Goal: Ask a question: Seek information or help from site administrators or community

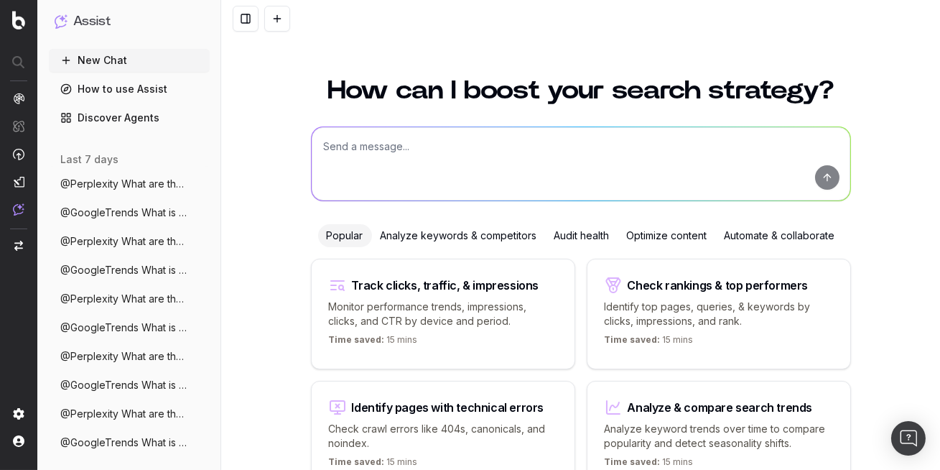
scroll to position [86, 0]
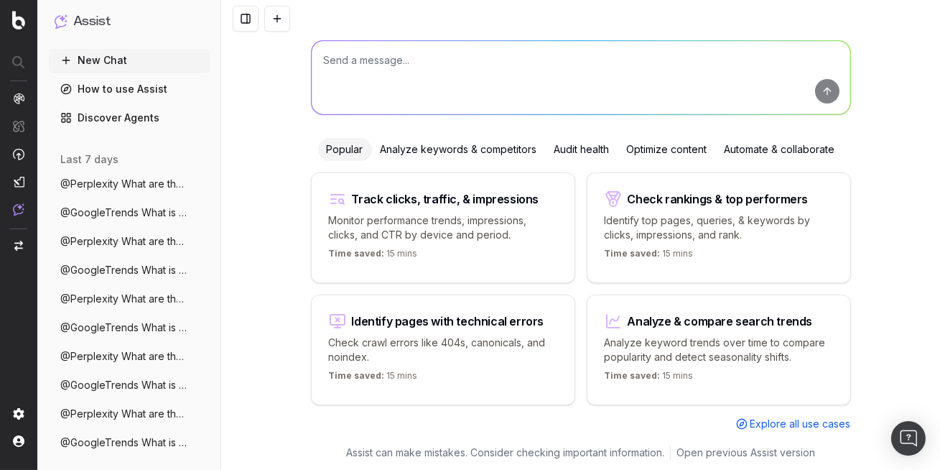
click at [403, 84] on textarea at bounding box center [581, 77] width 538 height 73
paste textarea "Using Google Search, can you tell me what is the first answer (organic) for 'bu…"
type textarea "Using Google Search, can you tell me what is the first answer (organic) for 'bu…"
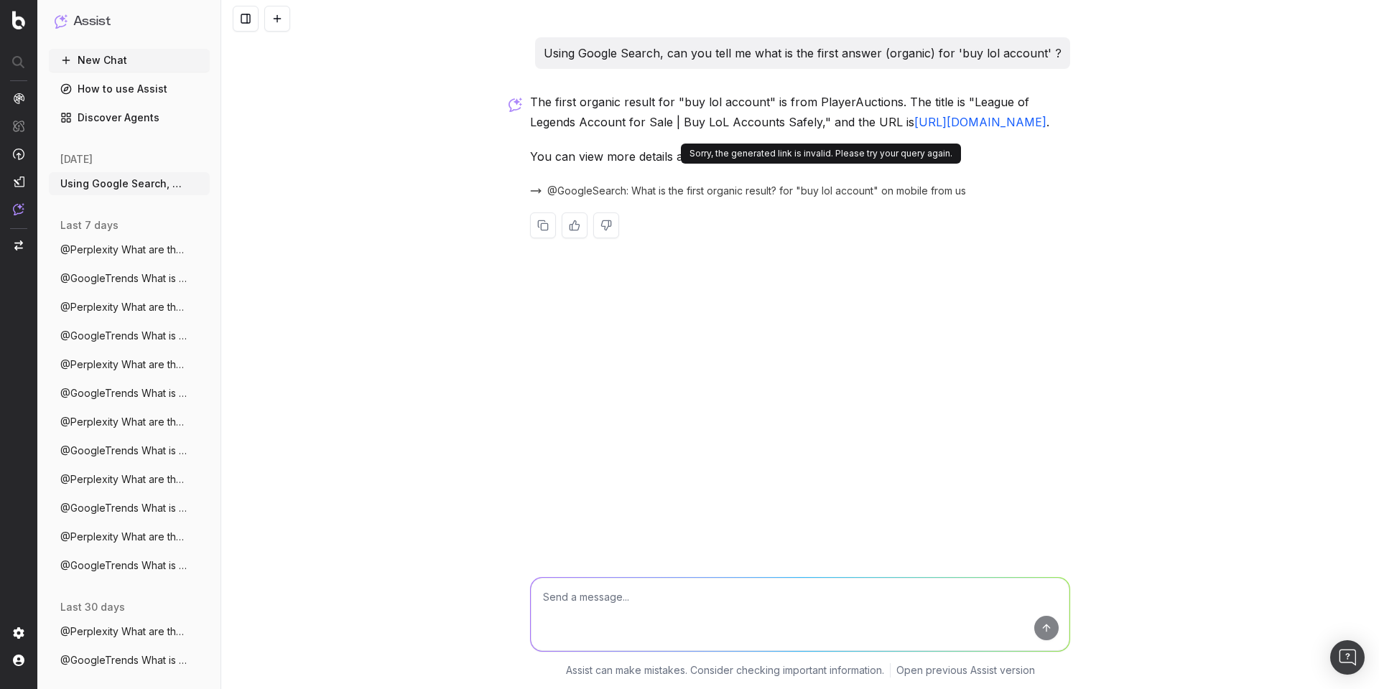
click at [814, 167] on button "here" at bounding box center [818, 156] width 25 height 20
click at [849, 299] on div "Using Google Search, can you tell me what is the first answer (organic) for 'bu…" at bounding box center [799, 344] width 1157 height 689
click at [818, 167] on button "here" at bounding box center [818, 156] width 25 height 20
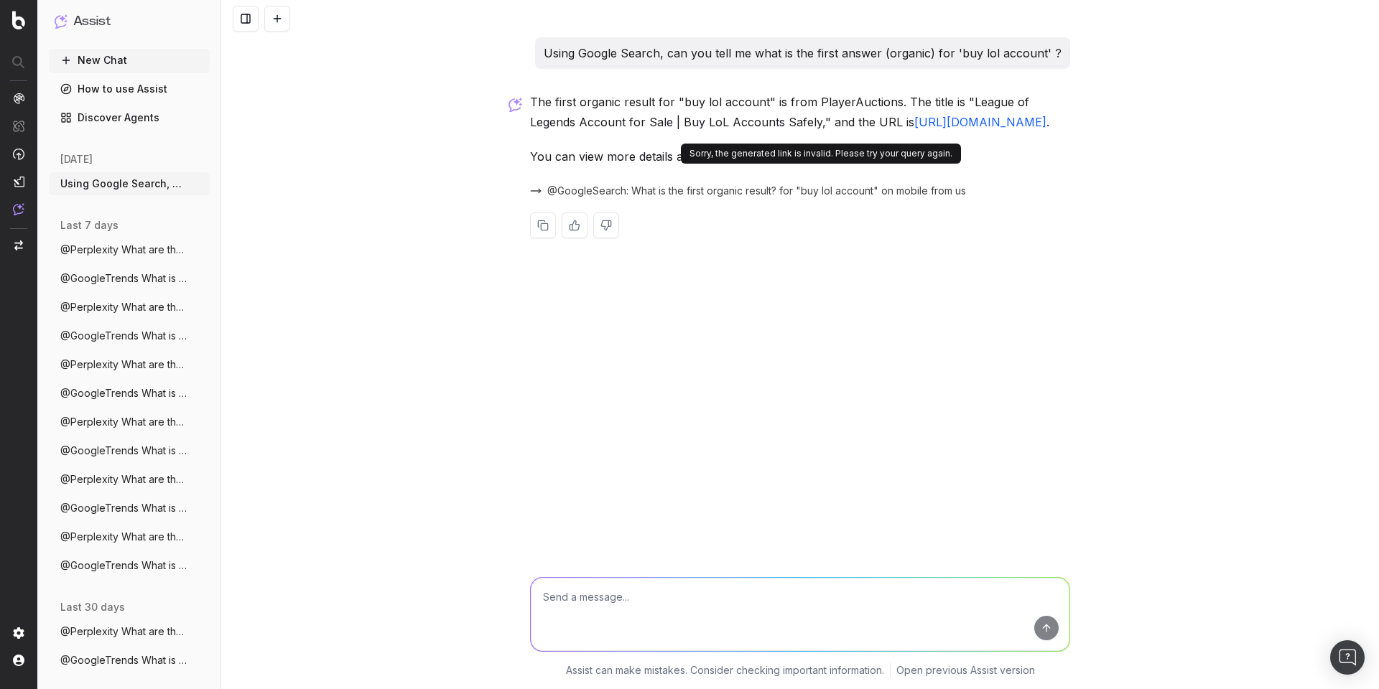
click at [818, 167] on button "here" at bounding box center [818, 156] width 25 height 20
click at [201, 181] on icon "button" at bounding box center [199, 183] width 11 height 11
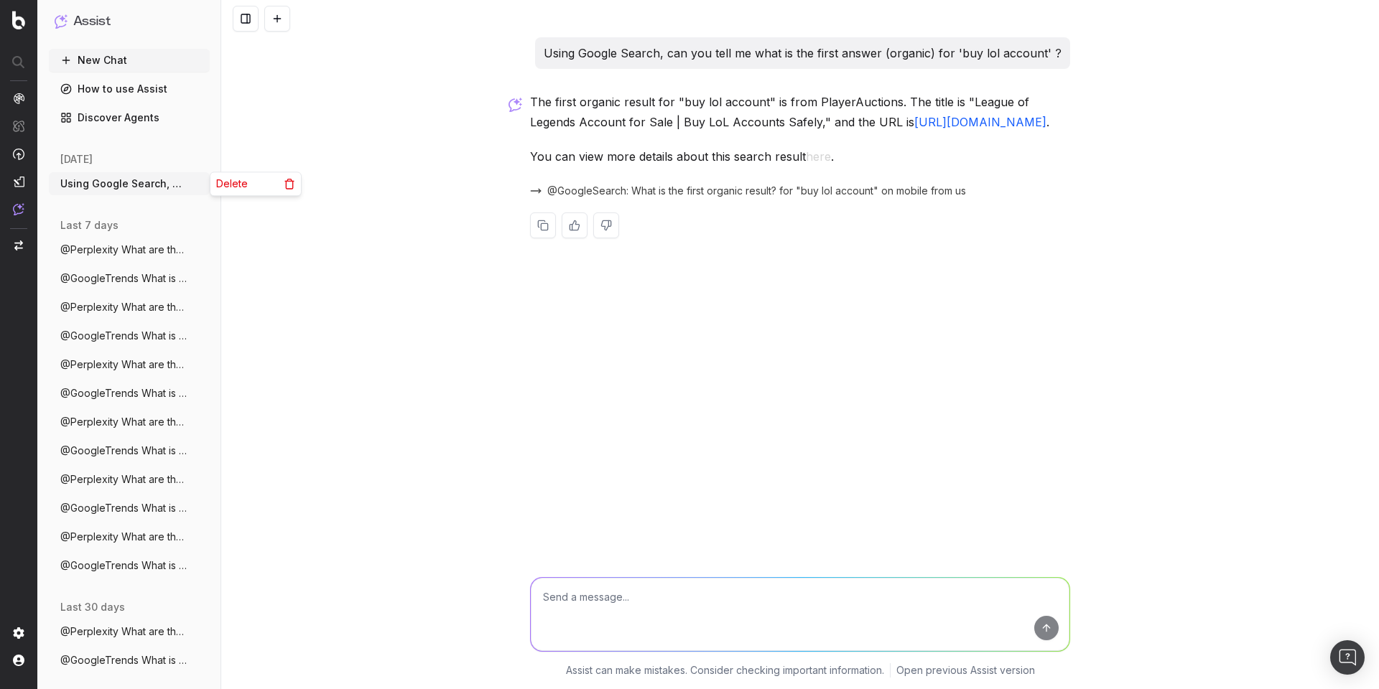
click at [225, 185] on span "Delete" at bounding box center [232, 184] width 32 height 14
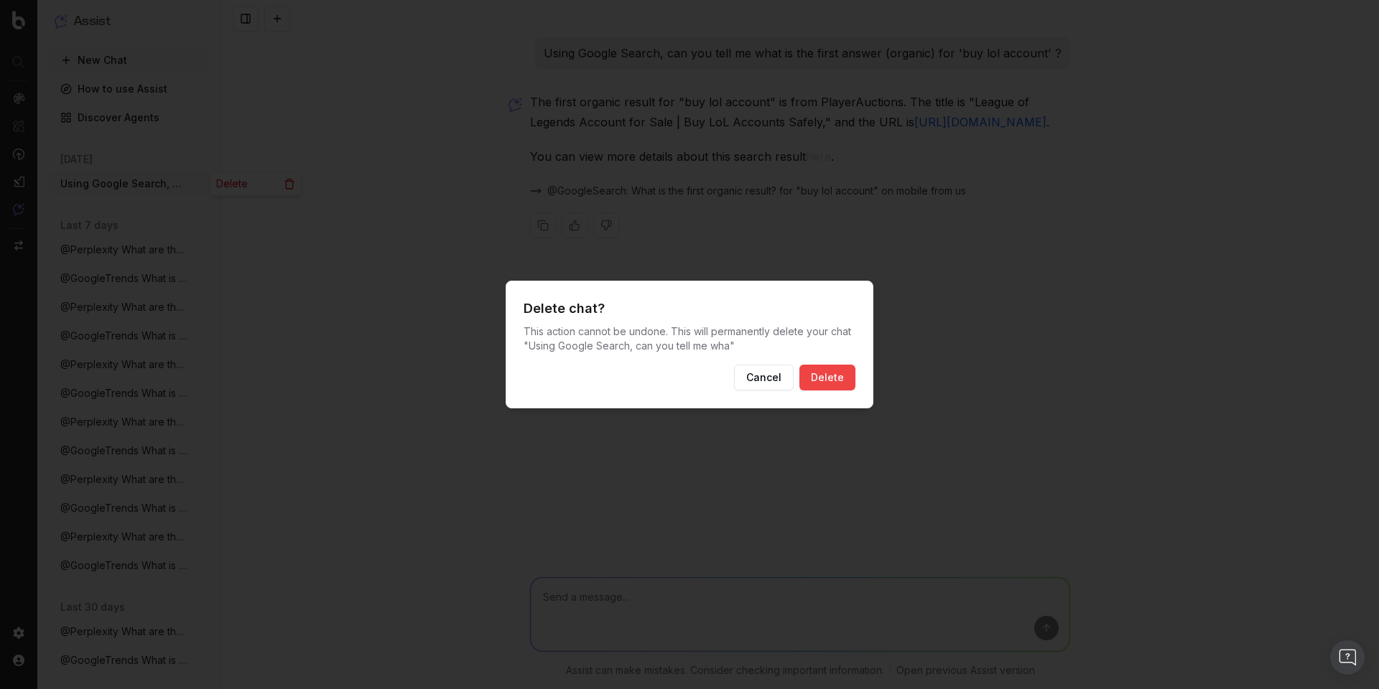
click at [849, 376] on button "Delete" at bounding box center [827, 378] width 56 height 26
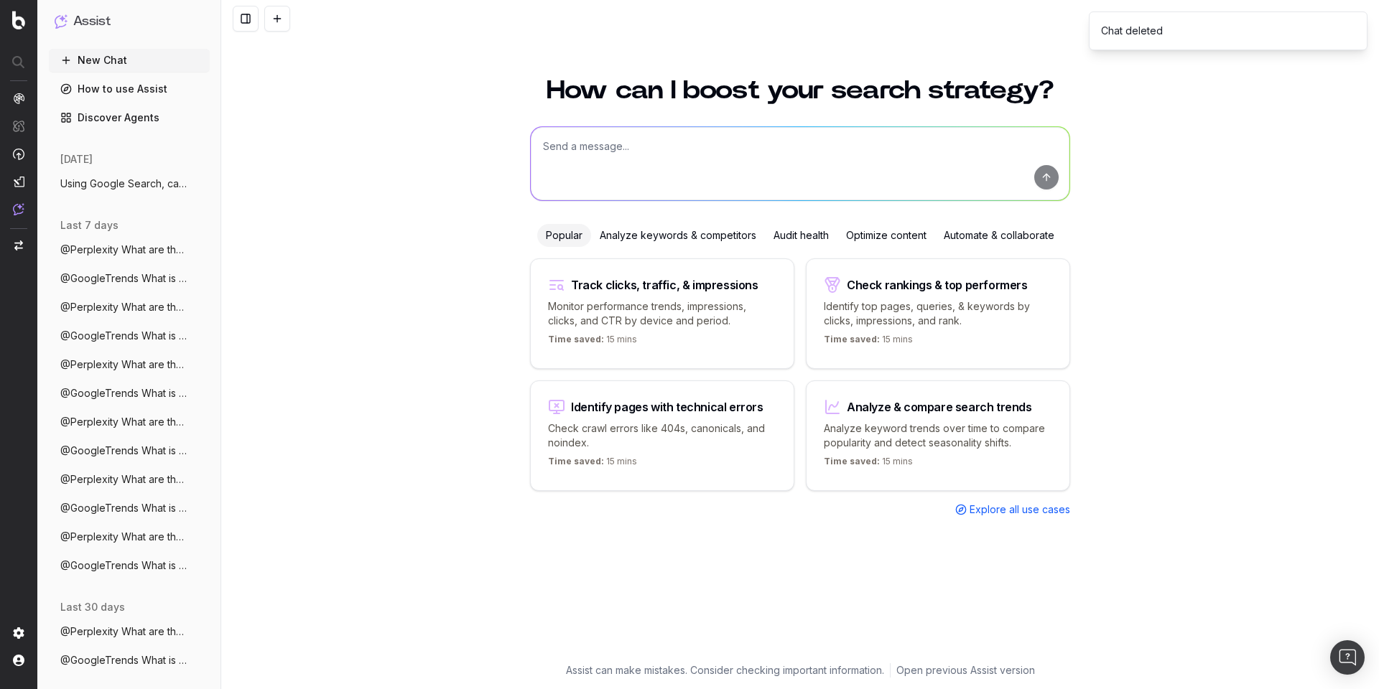
click at [620, 155] on textarea at bounding box center [800, 163] width 538 height 73
paste textarea "Using Google Search, can you tell me what is the first answer (organic) for 'bu…"
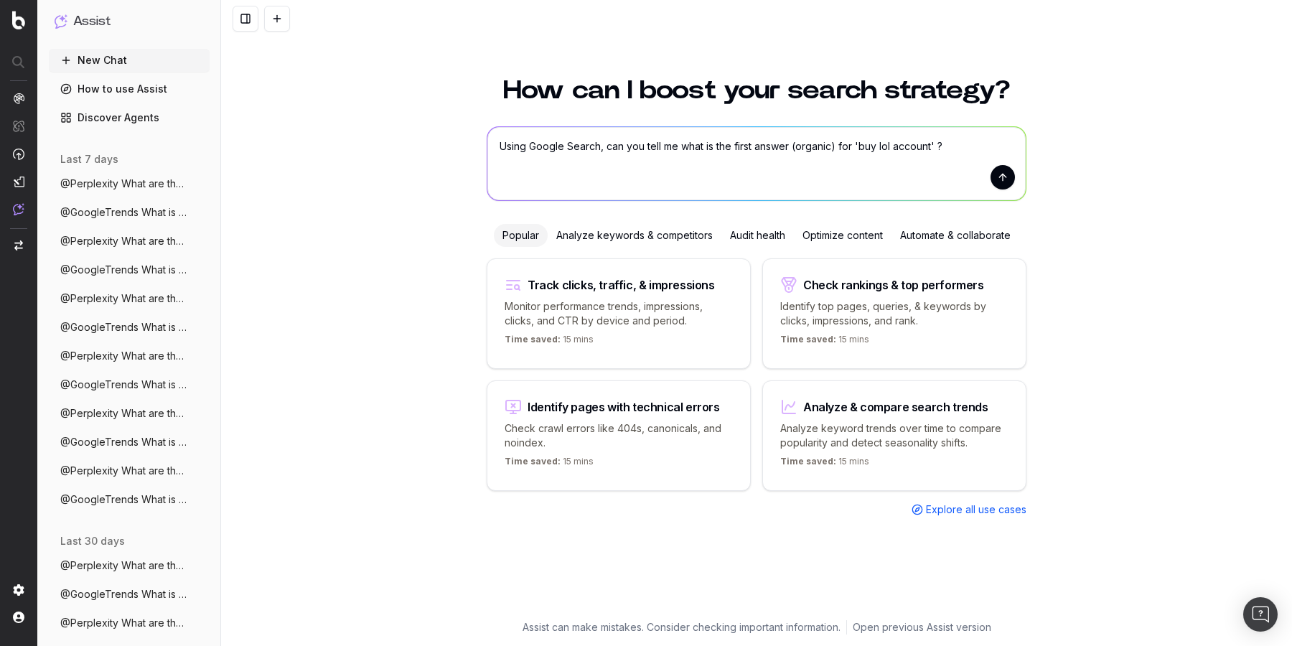
type textarea "Using Google Search, can you tell me what is the first answer (organic) for 'bu…"
click at [1004, 176] on button "submit" at bounding box center [1003, 177] width 24 height 24
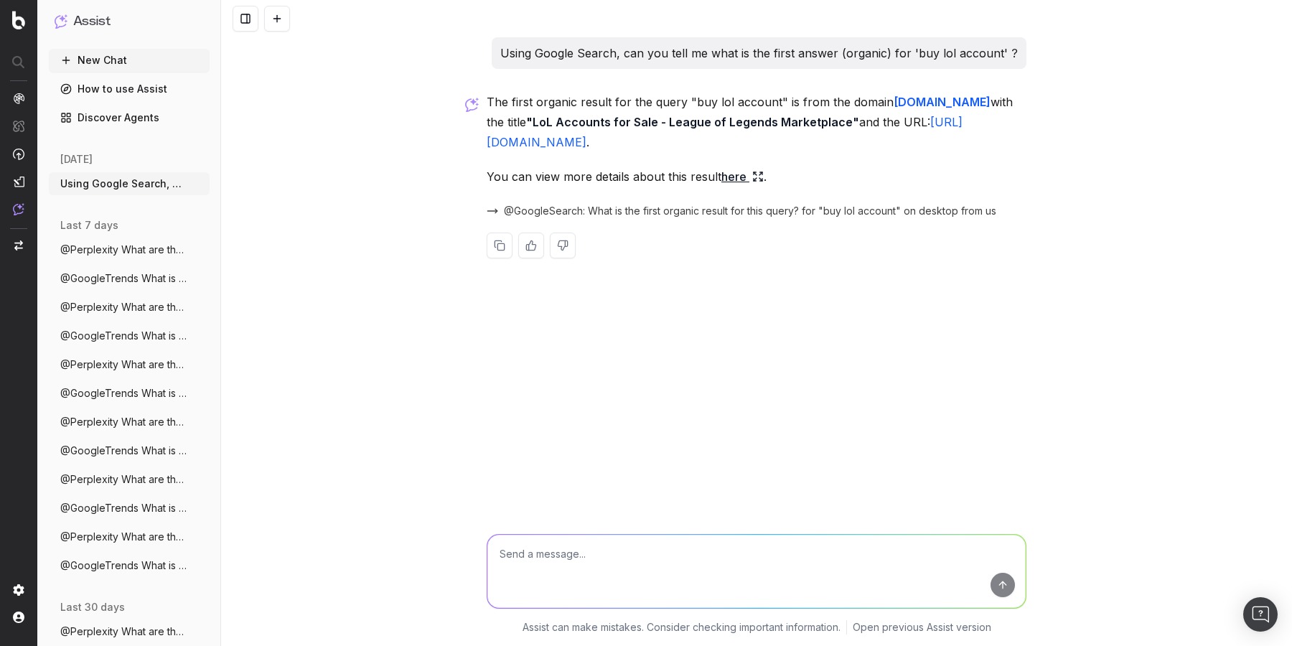
click at [735, 176] on link "here" at bounding box center [743, 177] width 42 height 20
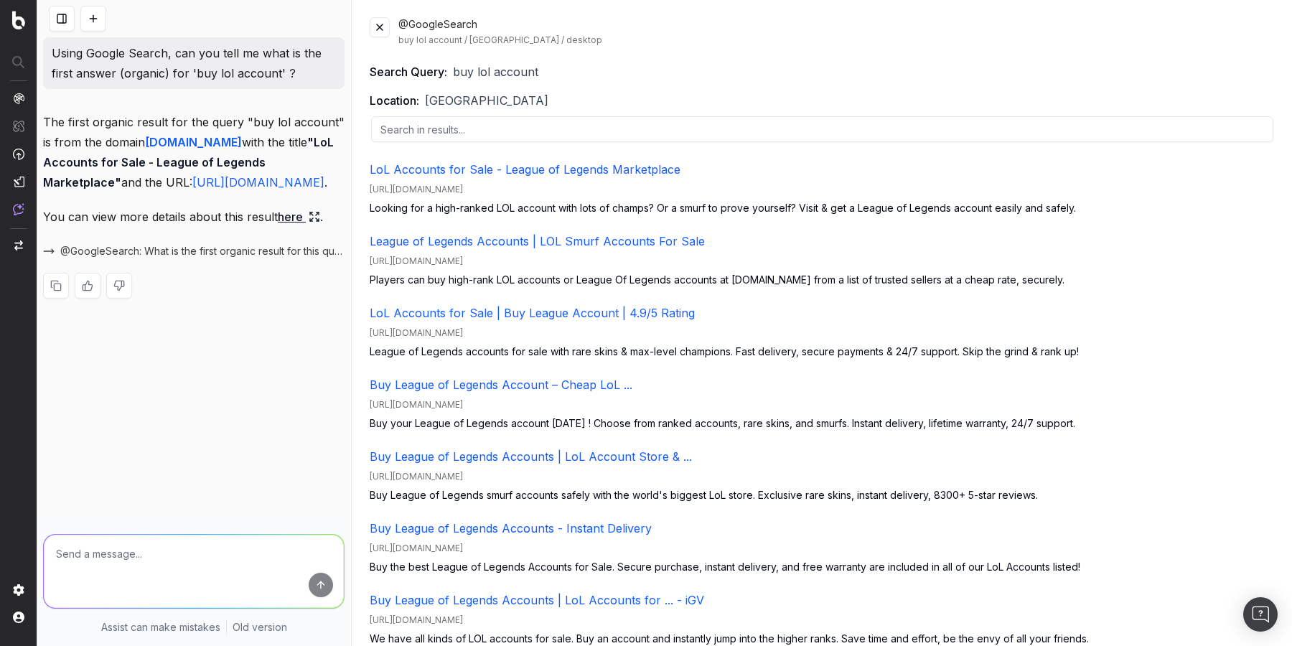
click at [681, 57] on div "@GoogleSearch buy lol account / United States / desktop Search Query: buy lol a…" at bounding box center [823, 323] width 940 height 646
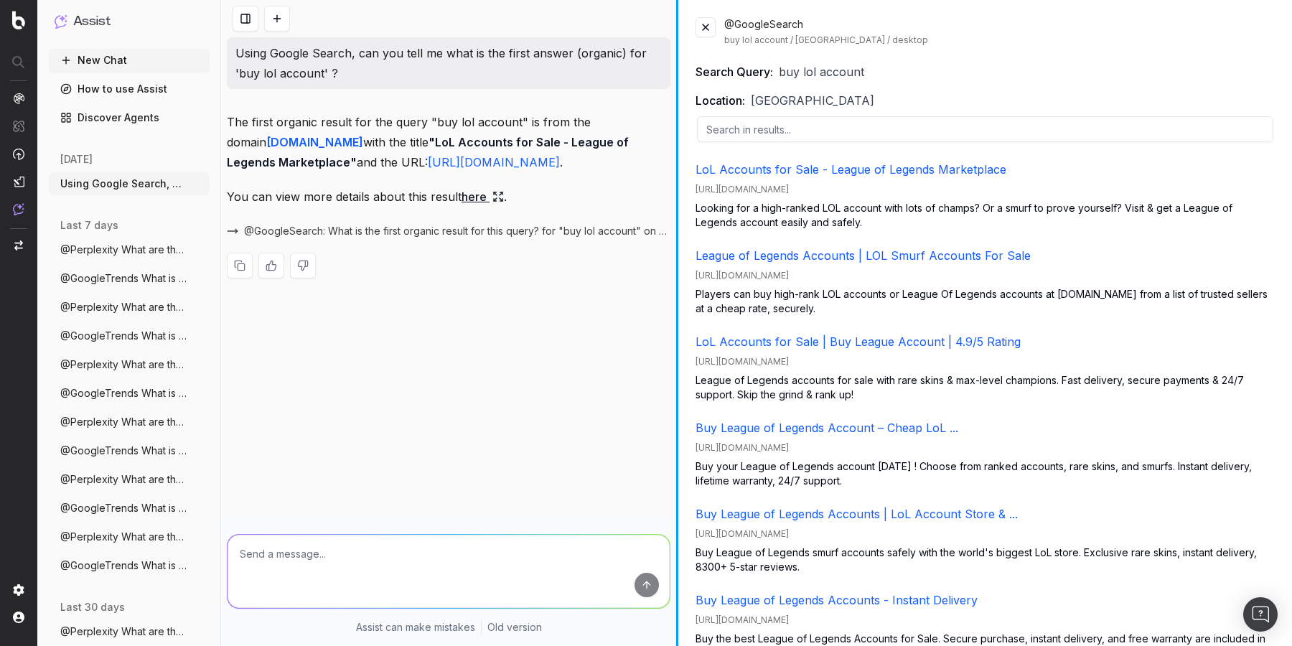
click at [678, 182] on div at bounding box center [677, 323] width 2 height 646
